Goal: Information Seeking & Learning: Find specific fact

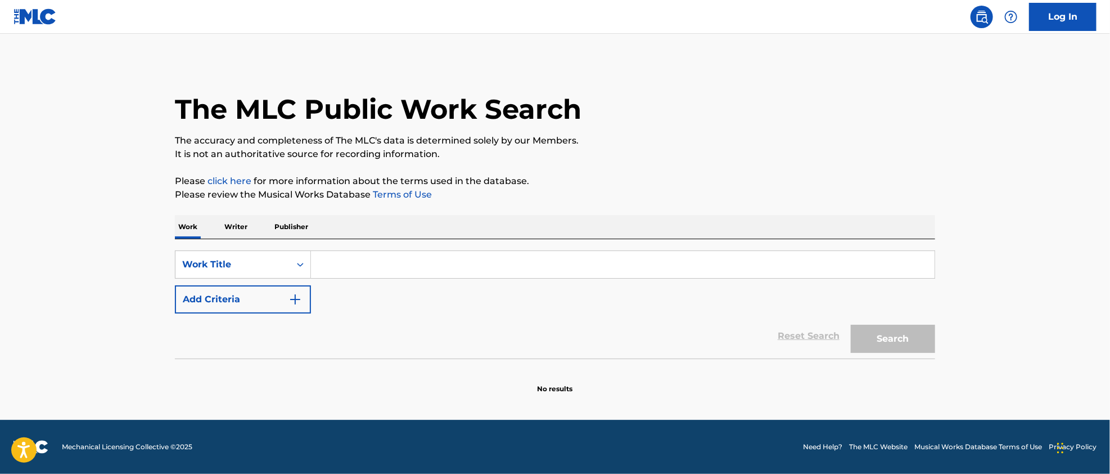
click at [348, 268] on input "Search Form" at bounding box center [623, 264] width 624 height 27
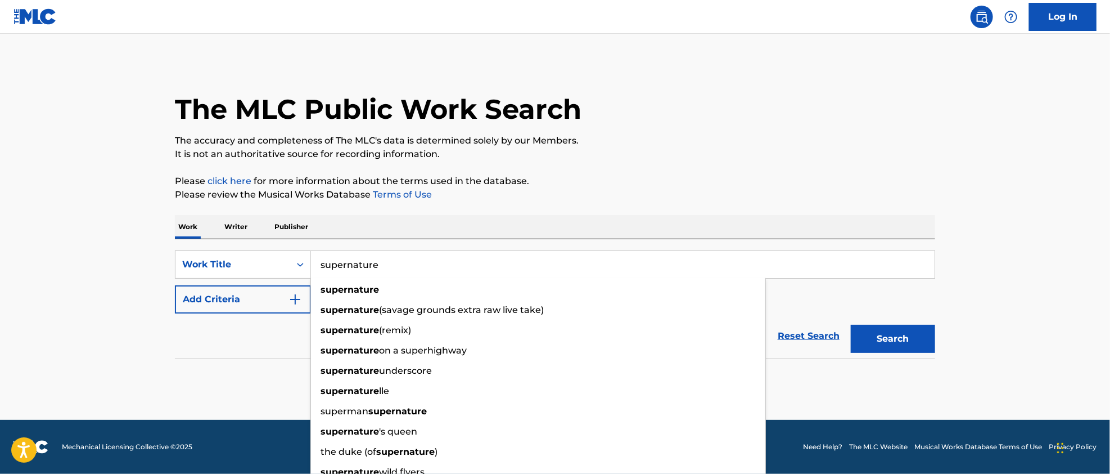
type input "supernature"
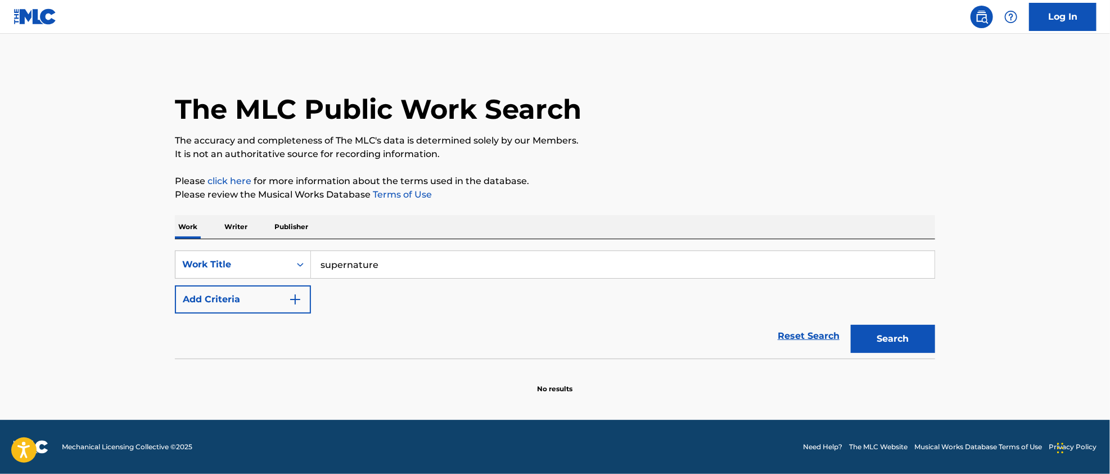
click at [298, 300] on img "Search Form" at bounding box center [295, 298] width 13 height 13
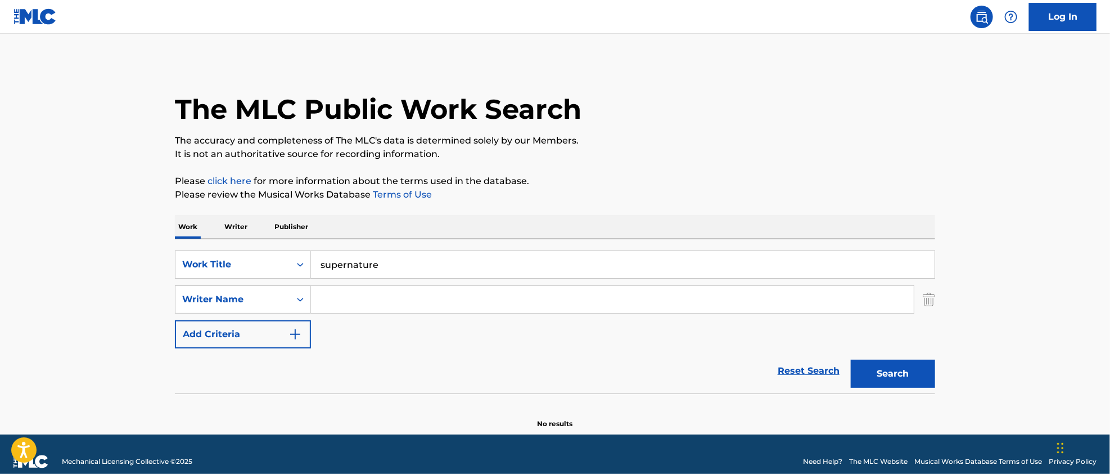
click at [361, 297] on input "Search Form" at bounding box center [612, 299] width 603 height 27
click at [296, 299] on icon "Search Form" at bounding box center [300, 299] width 11 height 11
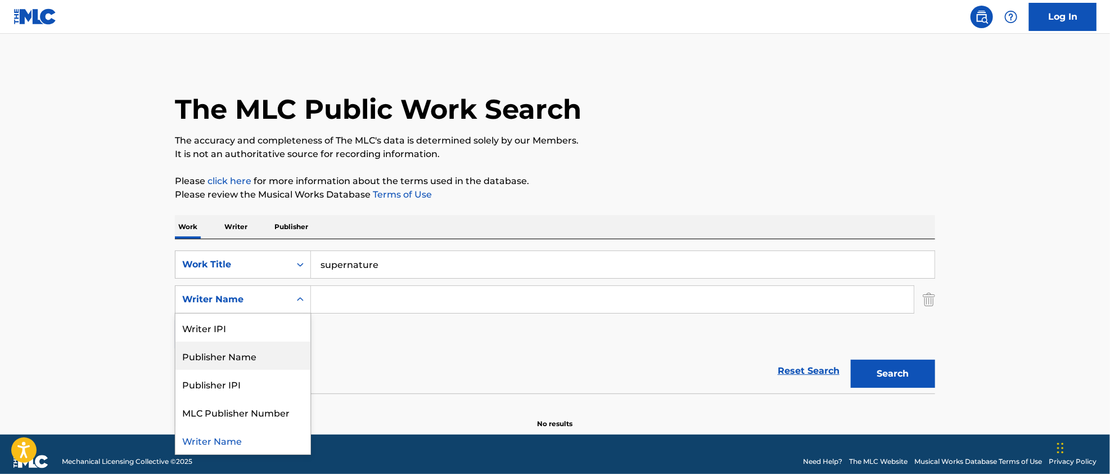
click at [233, 356] on div "Publisher Name" at bounding box center [242, 355] width 135 height 28
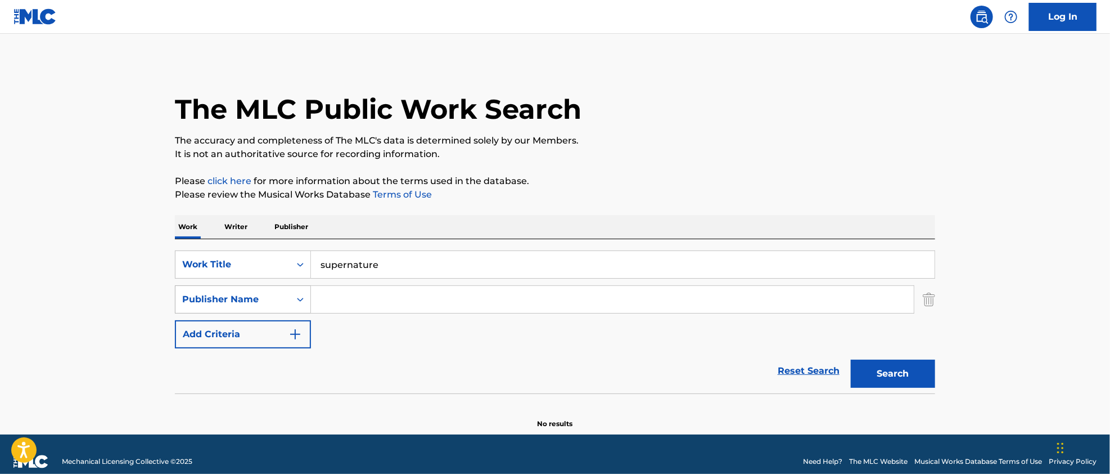
click at [271, 301] on div "Publisher Name" at bounding box center [232, 298] width 101 height 13
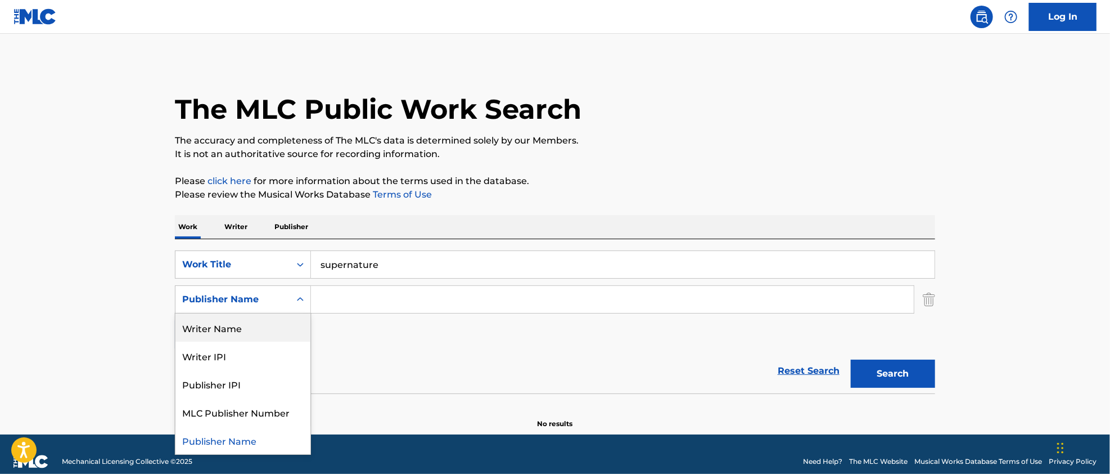
click at [337, 305] on input "Search Form" at bounding box center [612, 299] width 603 height 27
click at [284, 304] on div "Publisher Name" at bounding box center [232, 299] width 115 height 21
click at [228, 330] on div "Writer Name" at bounding box center [242, 327] width 135 height 28
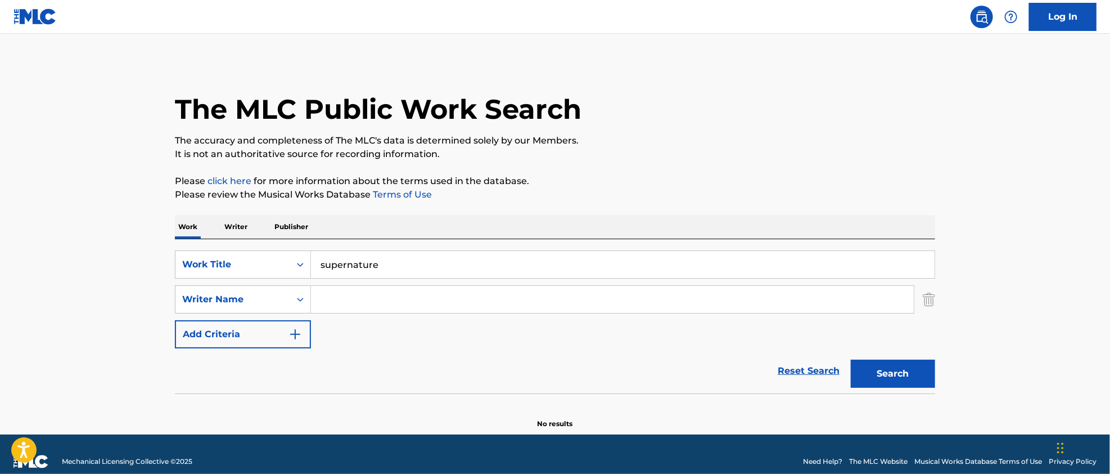
click at [319, 303] on input "Search Form" at bounding box center [612, 299] width 603 height 27
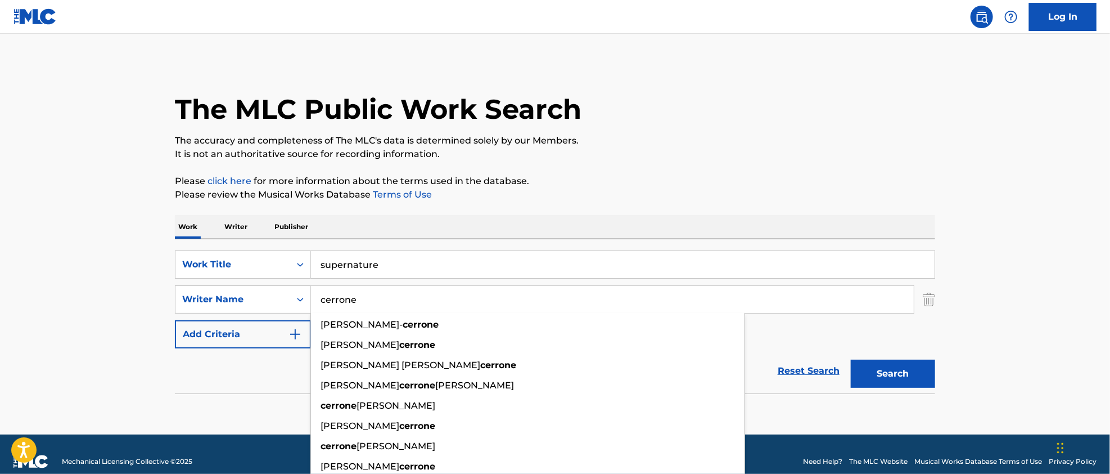
type input "cerrone"
click at [851, 359] on button "Search" at bounding box center [893, 373] width 84 height 28
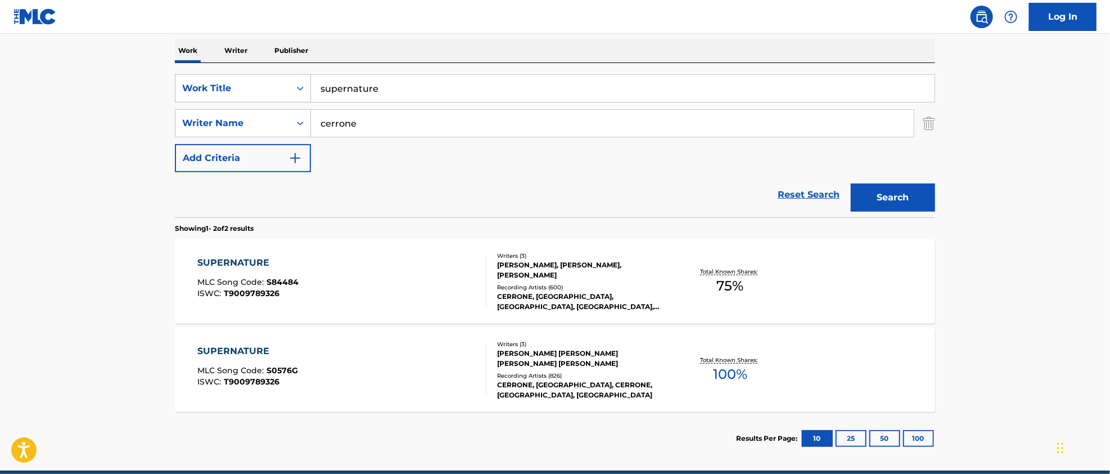
scroll to position [191, 0]
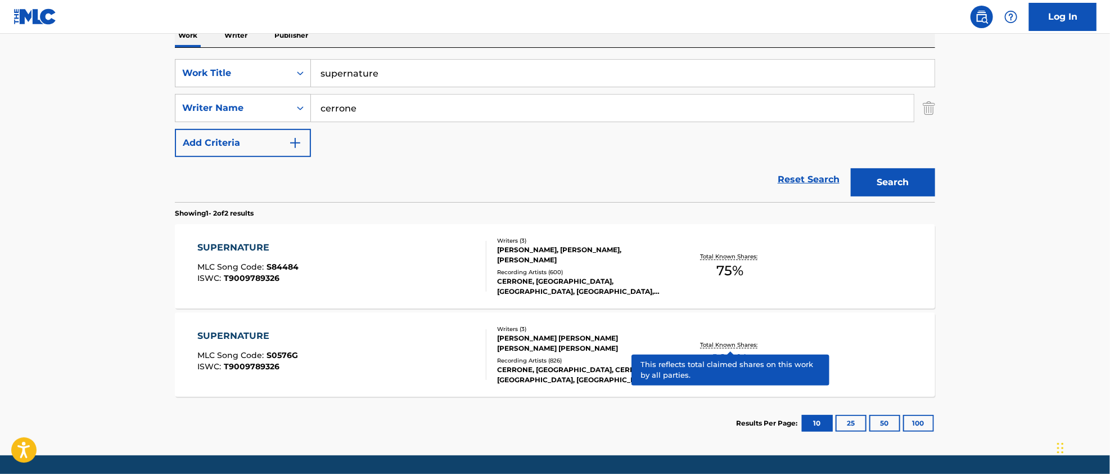
click at [723, 346] on p "Total Known Shares:" at bounding box center [730, 344] width 60 height 8
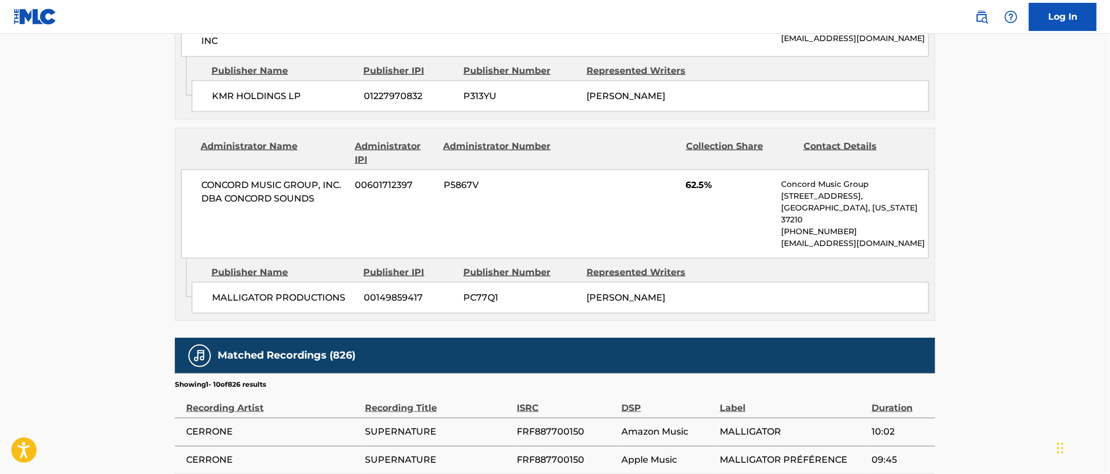
scroll to position [675, 0]
